Goal: Task Accomplishment & Management: Manage account settings

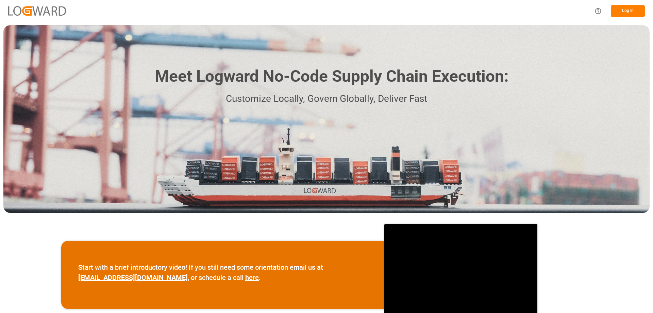
click at [620, 12] on button "Log In" at bounding box center [628, 11] width 34 height 12
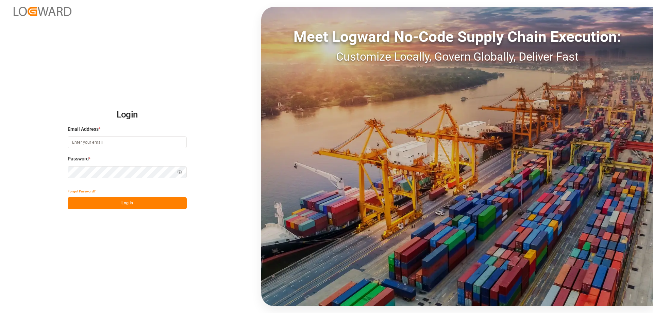
type input "[EMAIL_ADDRESS][PERSON_NAME][DOMAIN_NAME]"
click at [133, 205] on button "Log In" at bounding box center [127, 203] width 119 height 12
